Goal: Find specific page/section: Find specific page/section

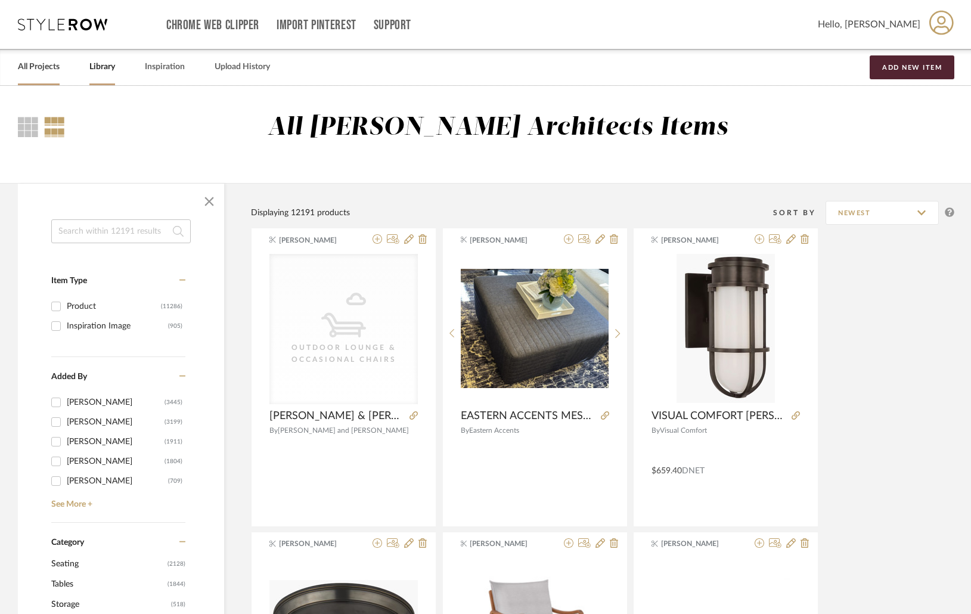
click at [44, 70] on link "All Projects" at bounding box center [39, 67] width 42 height 16
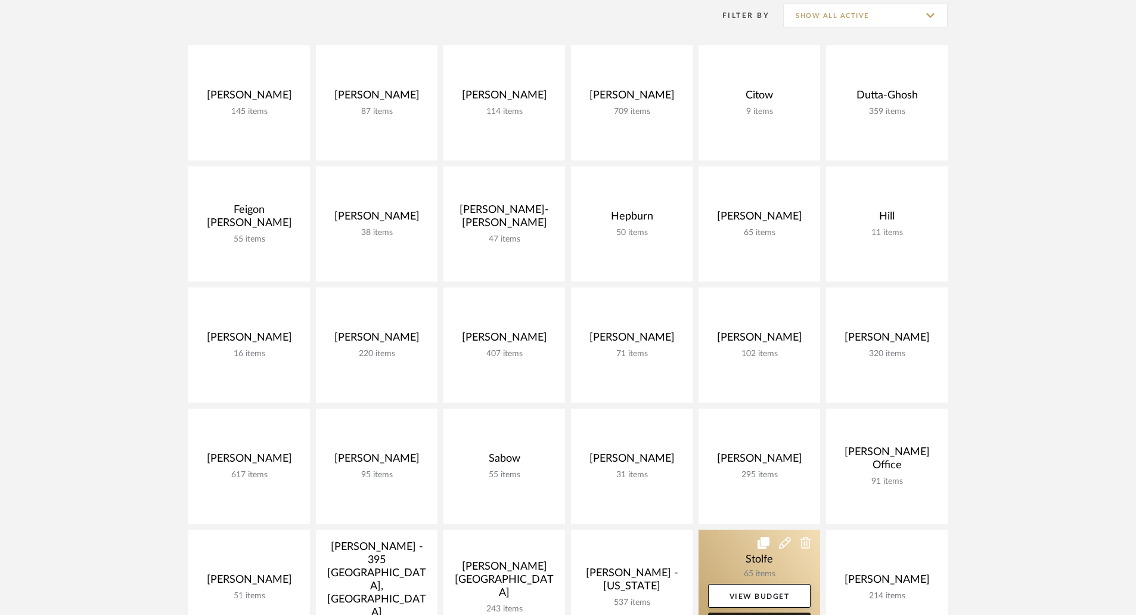
scroll to position [477, 0]
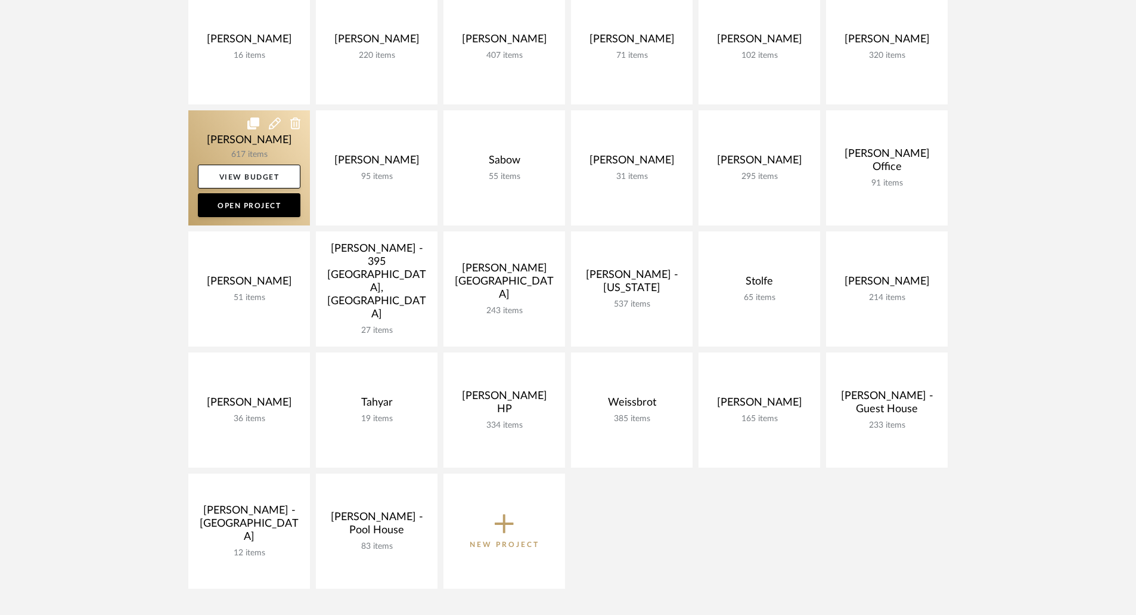
click at [256, 144] on link at bounding box center [249, 167] width 122 height 115
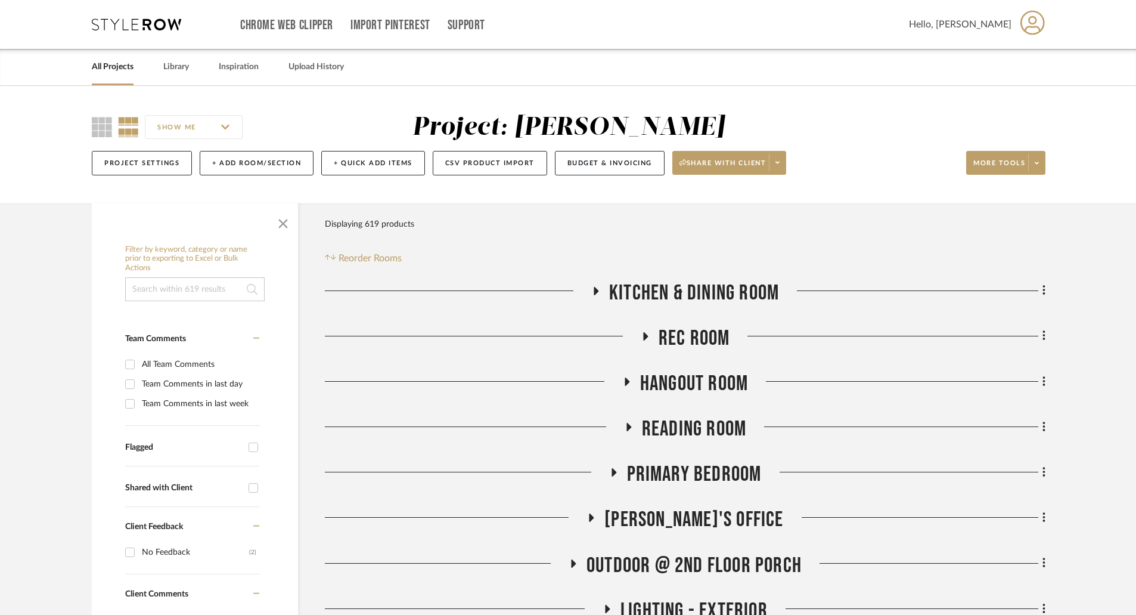
click at [596, 289] on icon at bounding box center [596, 291] width 5 height 8
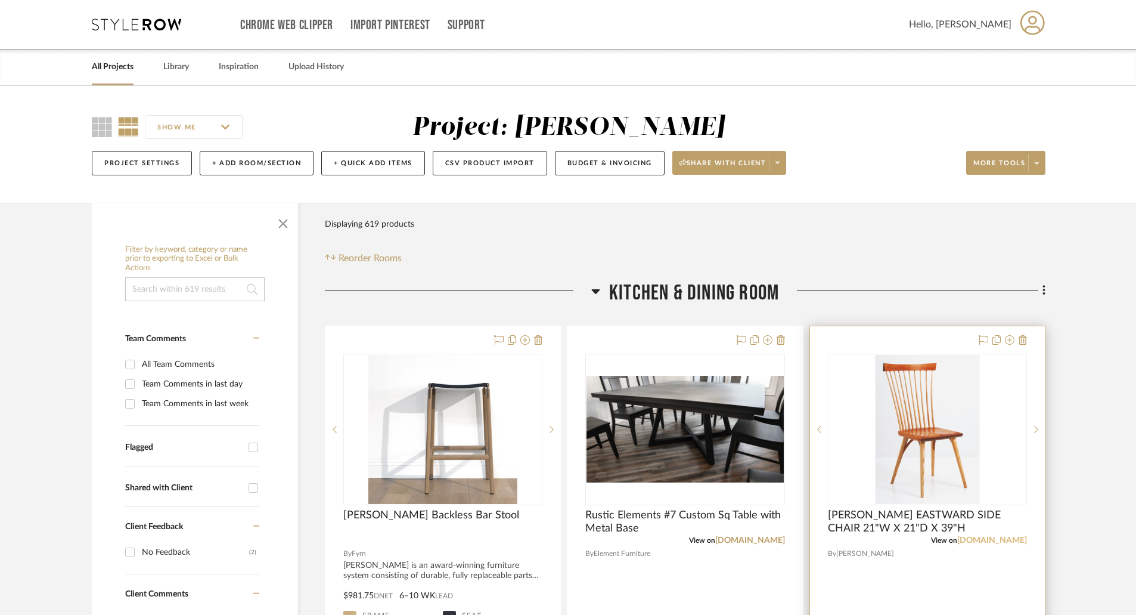
click at [971, 538] on link "[DOMAIN_NAME]" at bounding box center [993, 540] width 70 height 8
click at [971, 536] on link "[DOMAIN_NAME]" at bounding box center [993, 540] width 70 height 8
